Goal: Check status: Check status

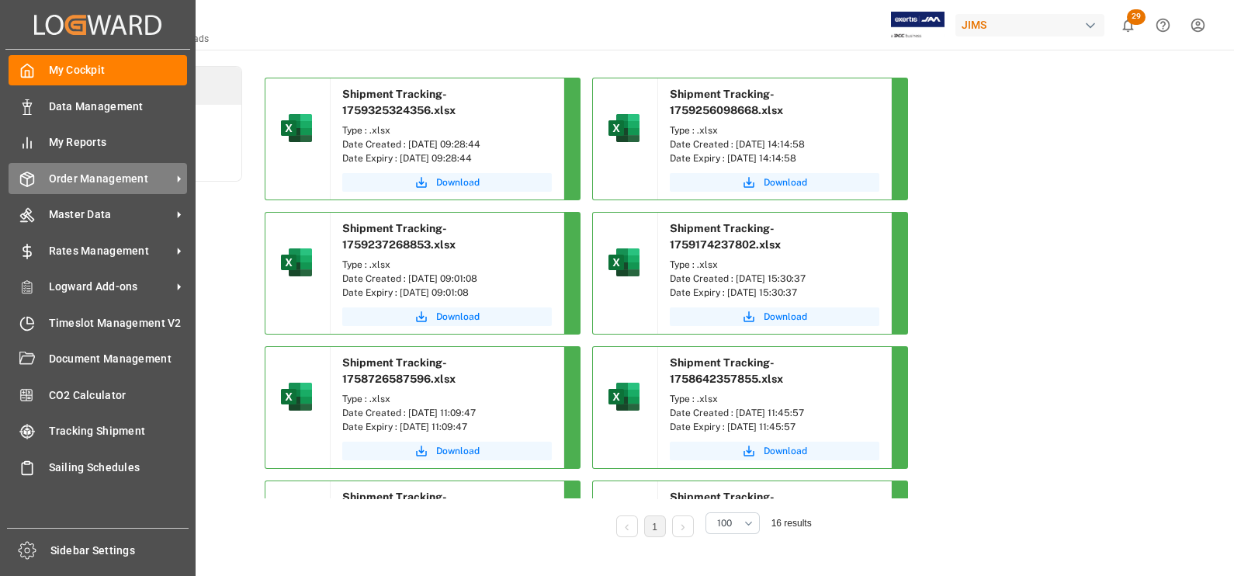
click at [107, 167] on div "Order Management Order Management" at bounding box center [98, 178] width 179 height 30
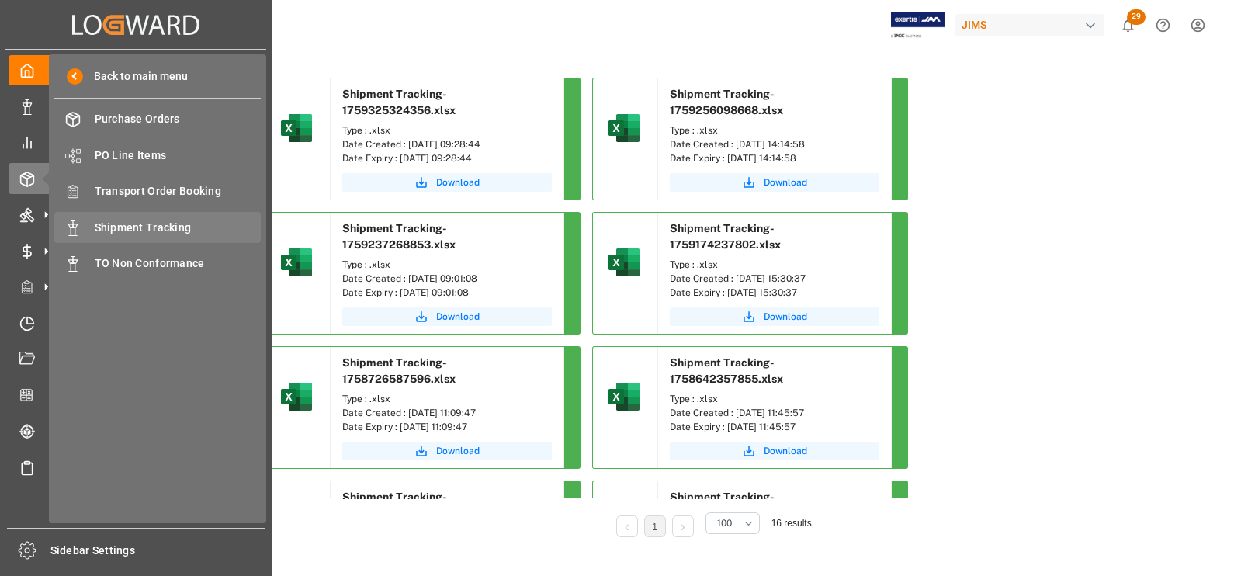
click at [177, 220] on span "Shipment Tracking" at bounding box center [178, 228] width 167 height 16
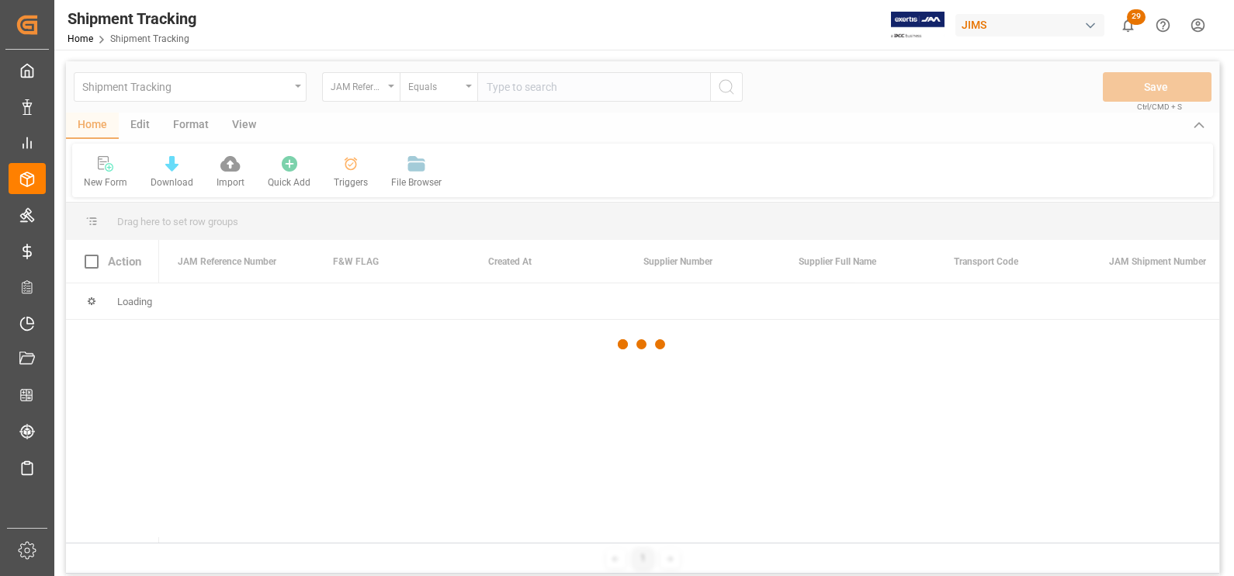
click at [562, 89] on div at bounding box center [643, 344] width 1154 height 567
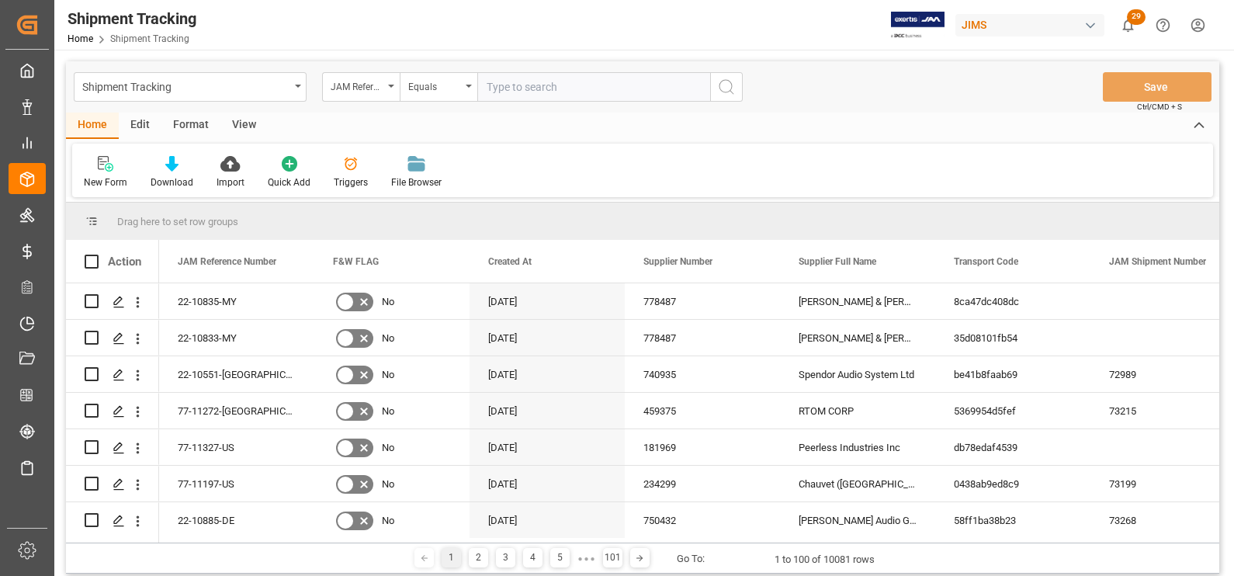
click at [564, 89] on input "text" at bounding box center [593, 87] width 233 height 30
paste input "22-11196-TW"
type input "22-11196-TW"
click at [720, 97] on button "search button" at bounding box center [726, 87] width 33 height 30
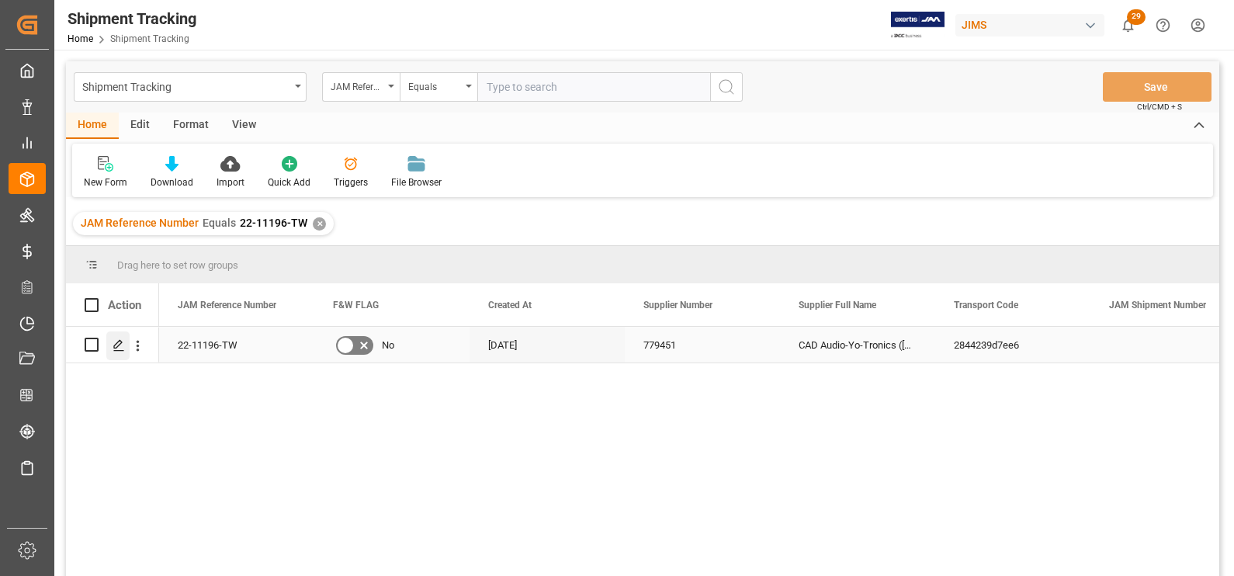
click at [125, 345] on div "Press SPACE to select this row." at bounding box center [117, 345] width 23 height 29
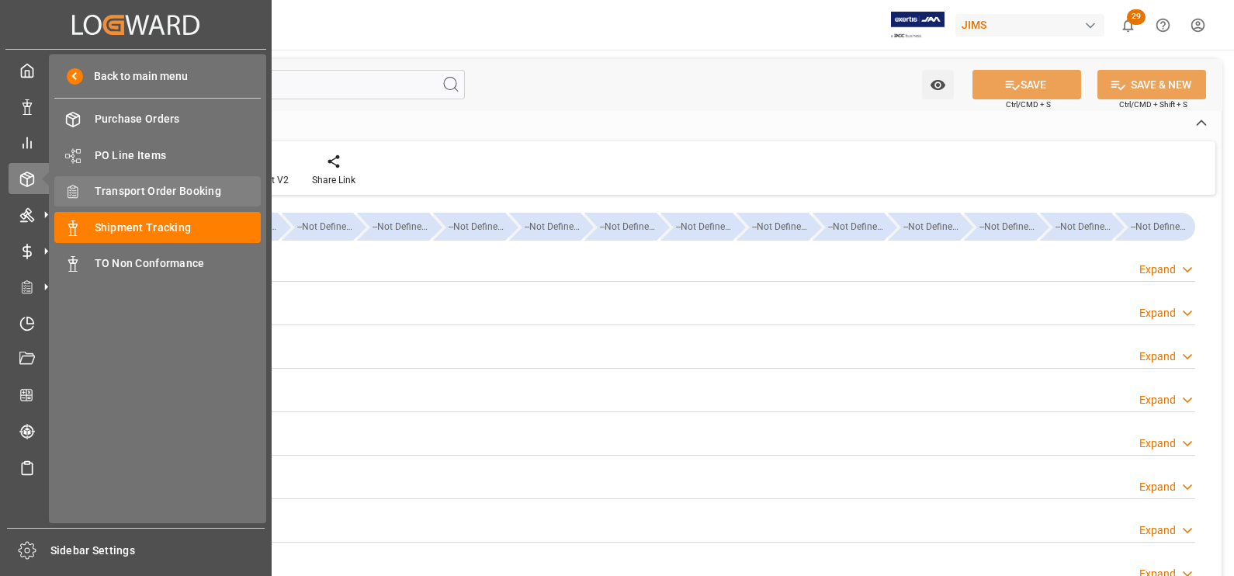
click at [148, 194] on span "Transport Order Booking" at bounding box center [178, 191] width 167 height 16
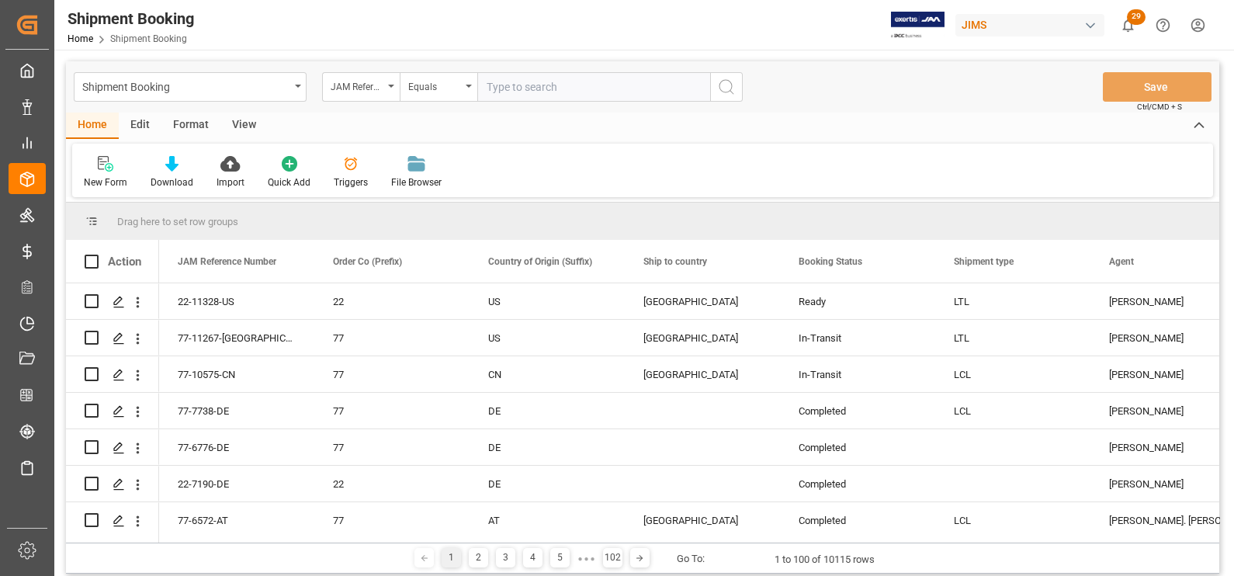
click at [545, 96] on input "text" at bounding box center [593, 87] width 233 height 30
